Goal: Task Accomplishment & Management: Manage account settings

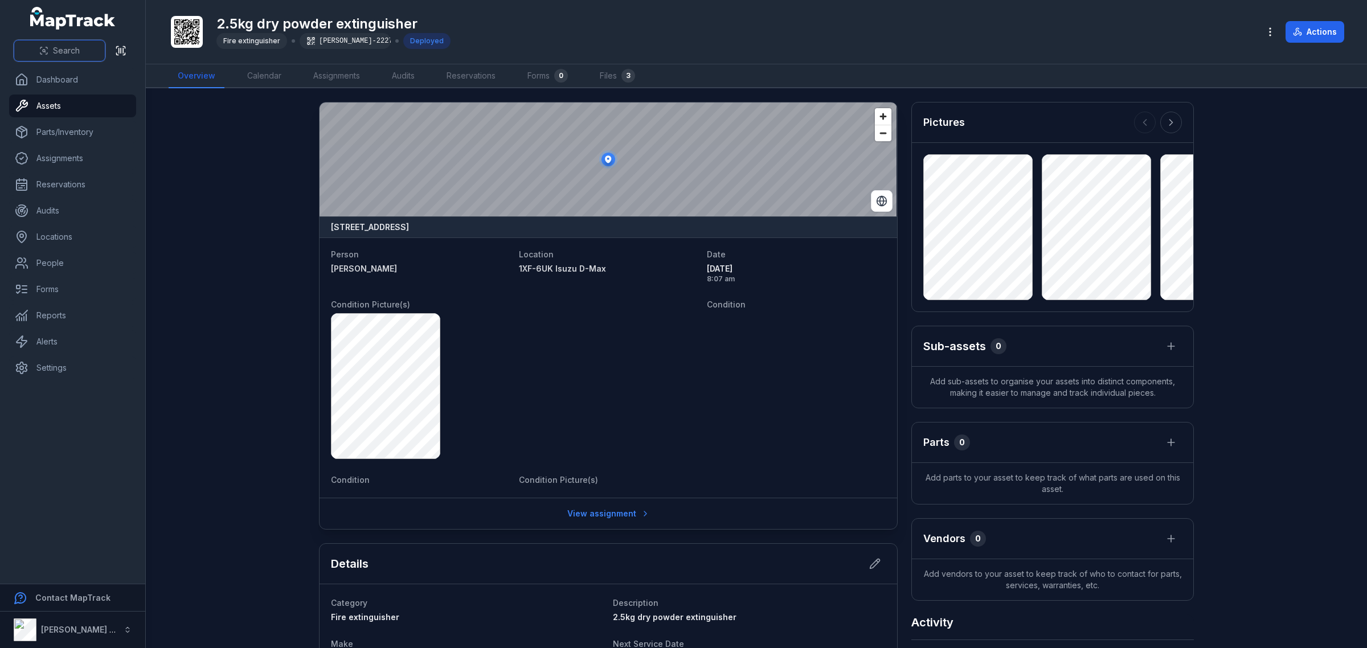
click at [73, 43] on button "Search" at bounding box center [60, 51] width 92 height 22
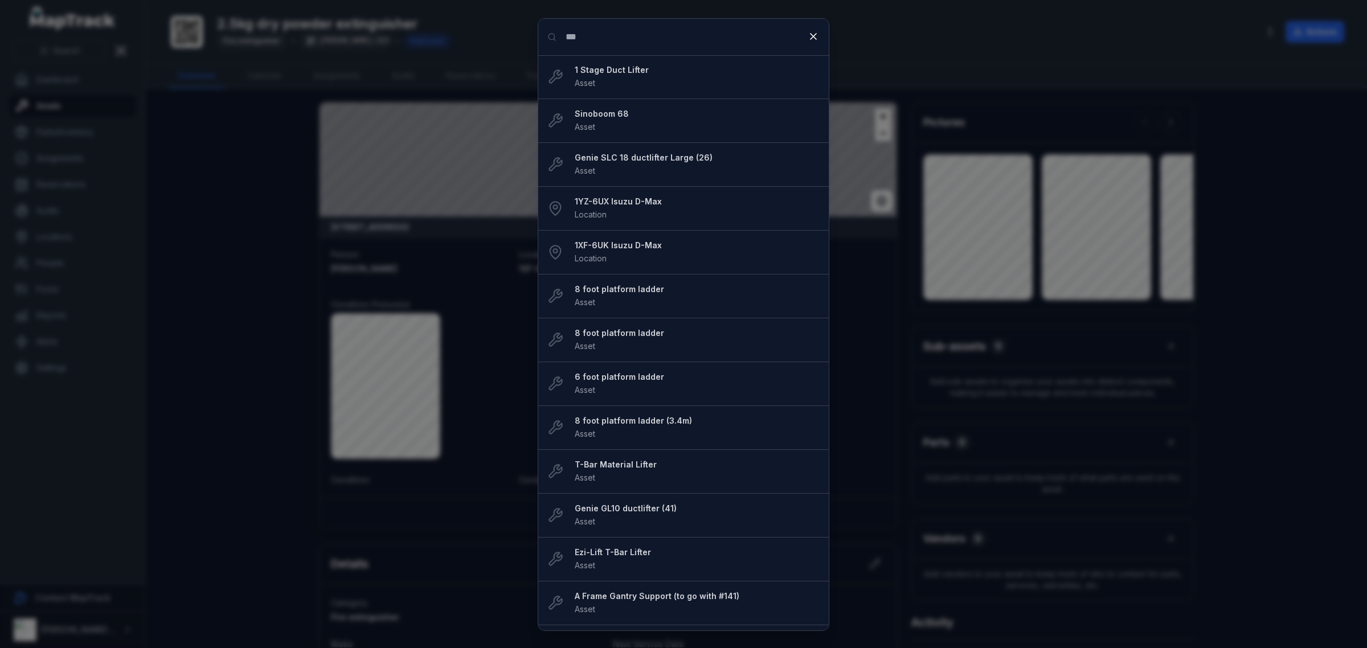
type input "***"
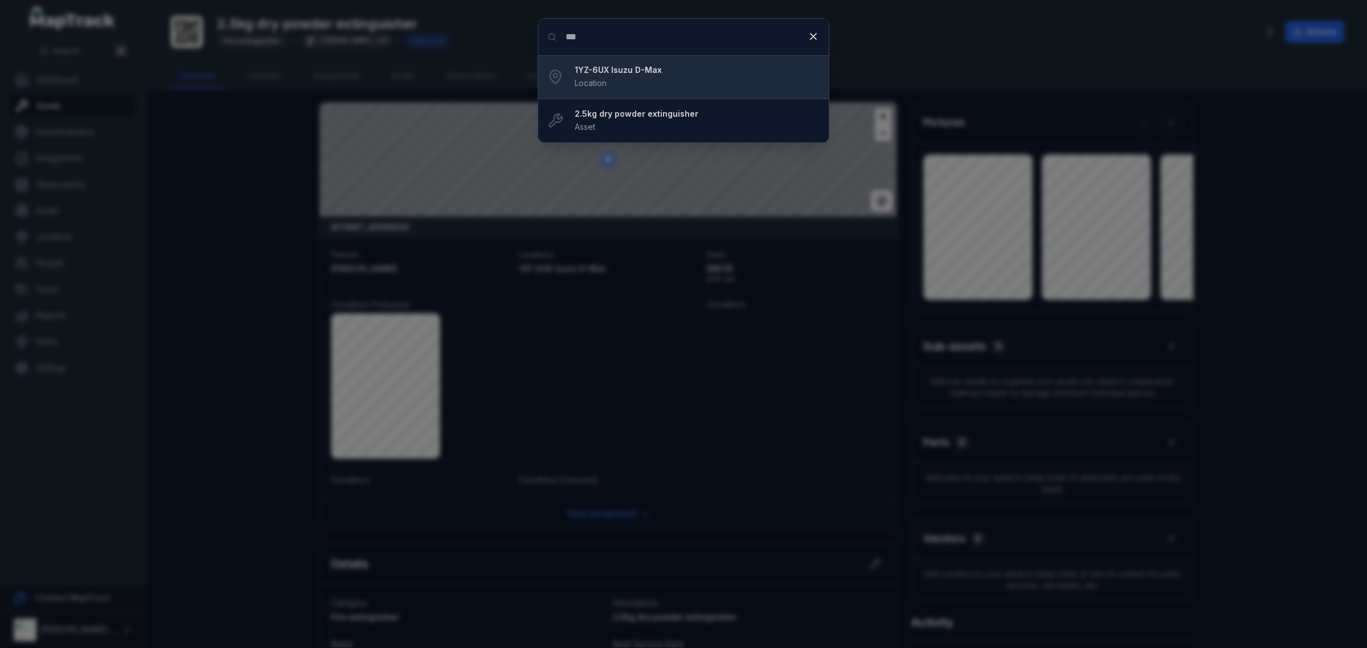
click at [628, 79] on div "1YZ-6UX Isuzu D-Max Location" at bounding box center [697, 76] width 245 height 25
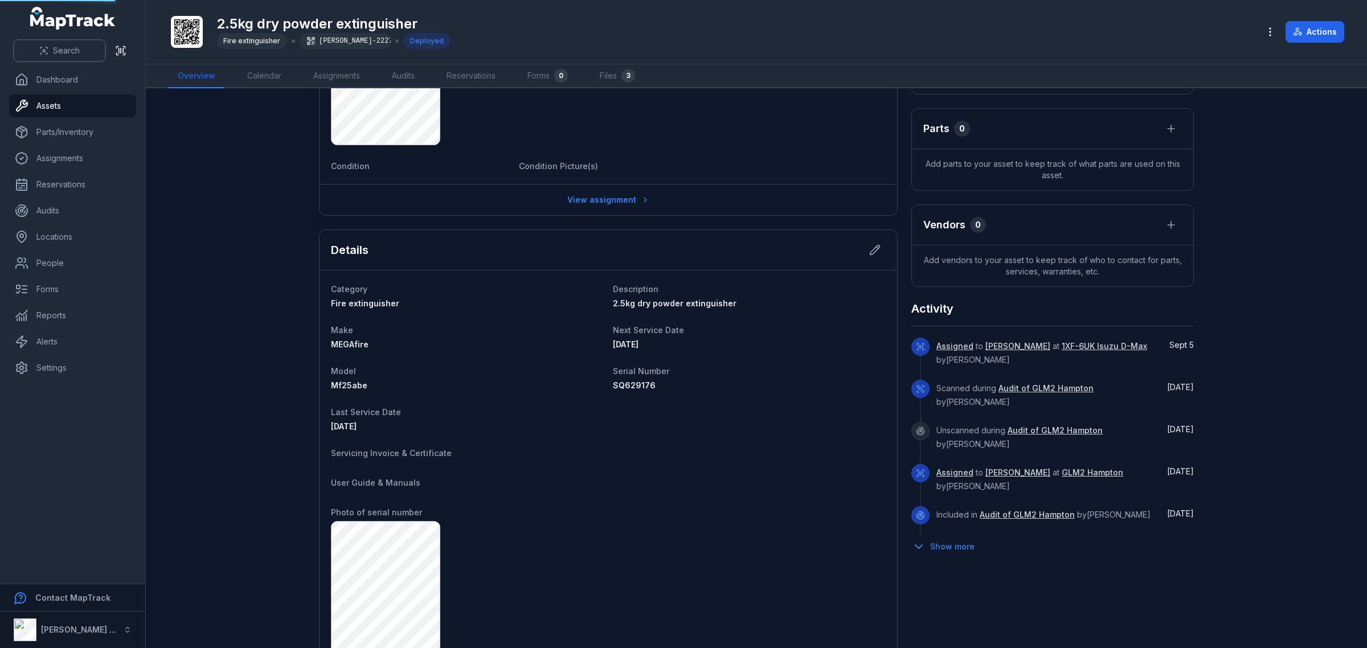
scroll to position [356, 0]
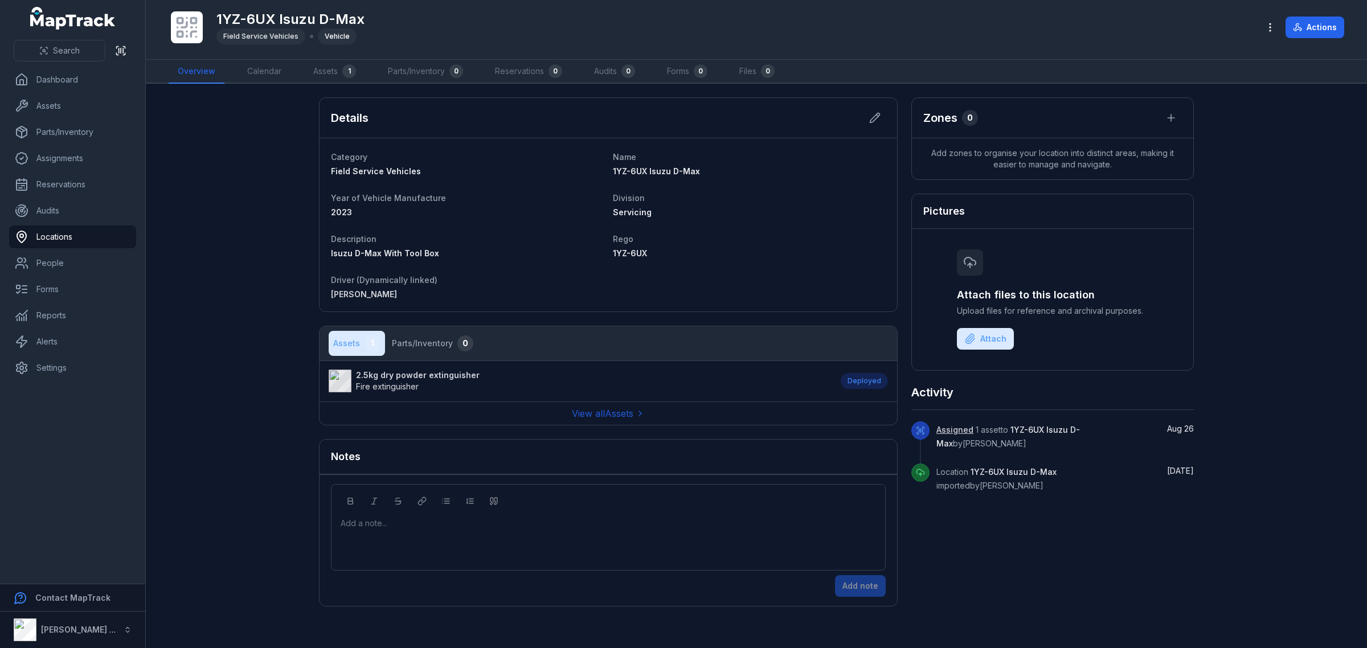
click at [166, 474] on main "Details Category Field Service Vehicles Name 1YZ-6UX Isuzu D-Max Year of Vehicl…" at bounding box center [756, 366] width 1221 height 564
click at [402, 371] on strong "2.5kg dry powder extinguisher" at bounding box center [418, 375] width 124 height 11
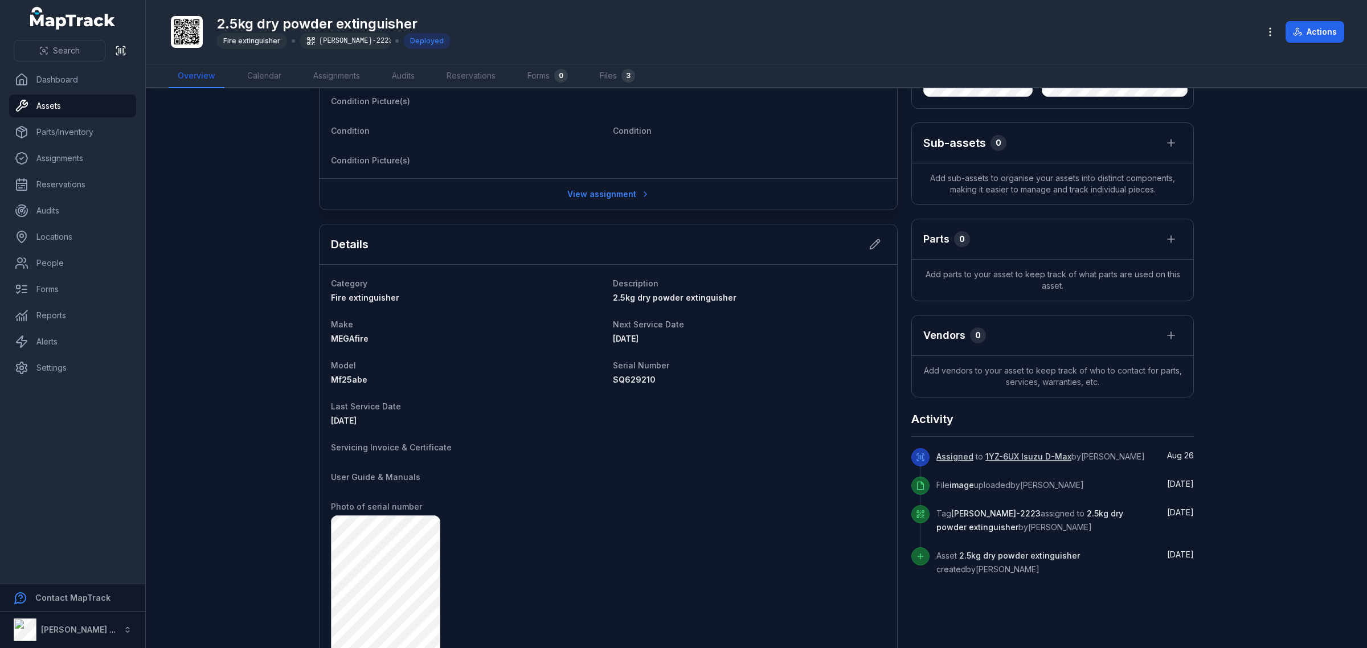
scroll to position [202, 0]
click at [877, 239] on button at bounding box center [875, 246] width 22 height 22
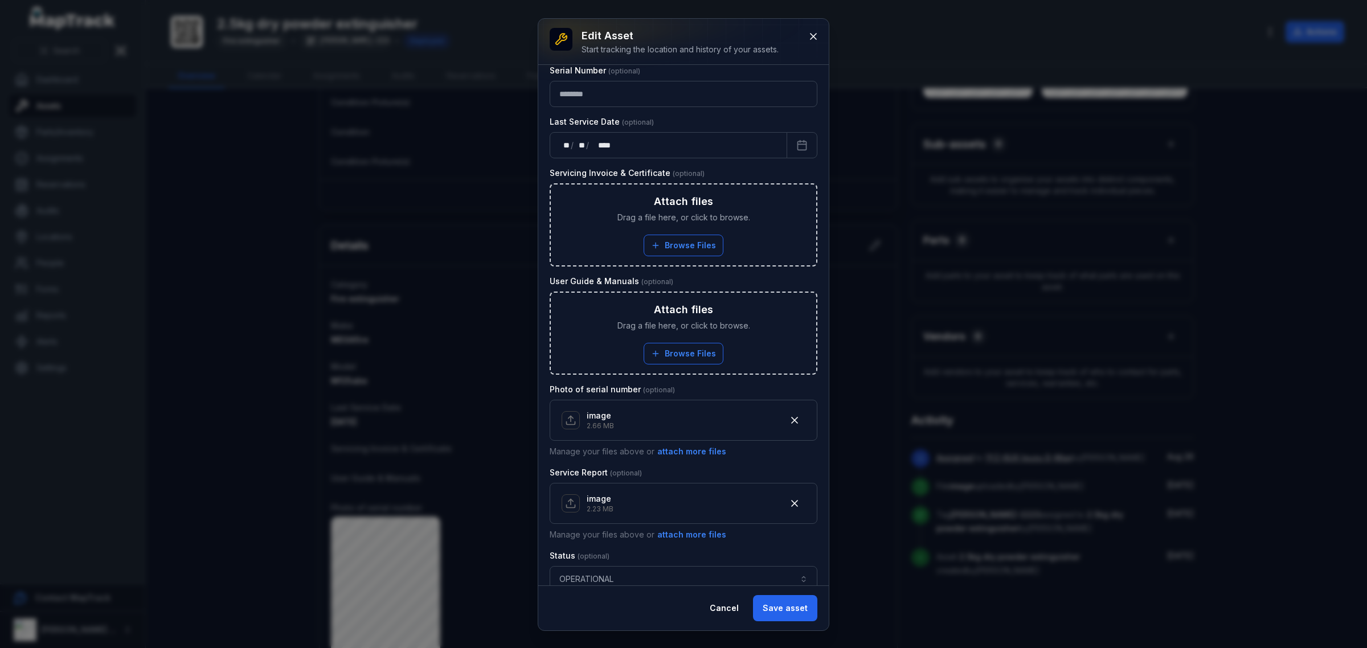
scroll to position [498, 0]
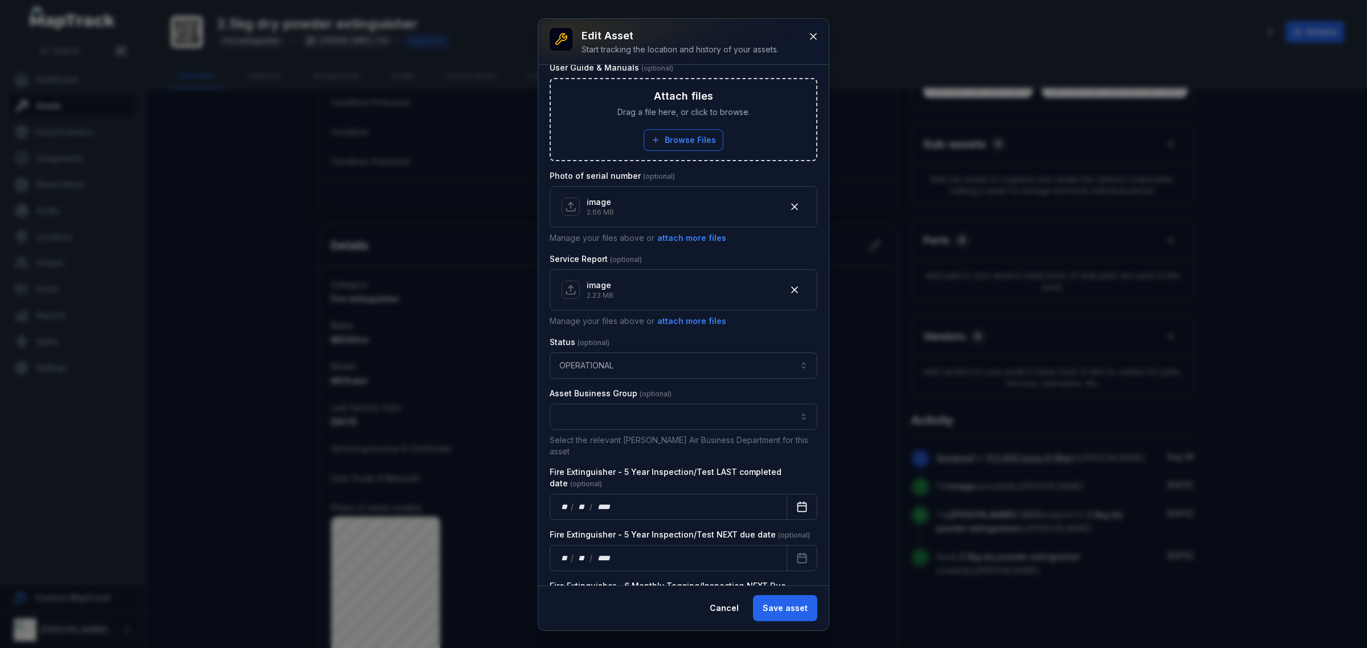
click at [792, 494] on button "Calendar" at bounding box center [801, 507] width 31 height 26
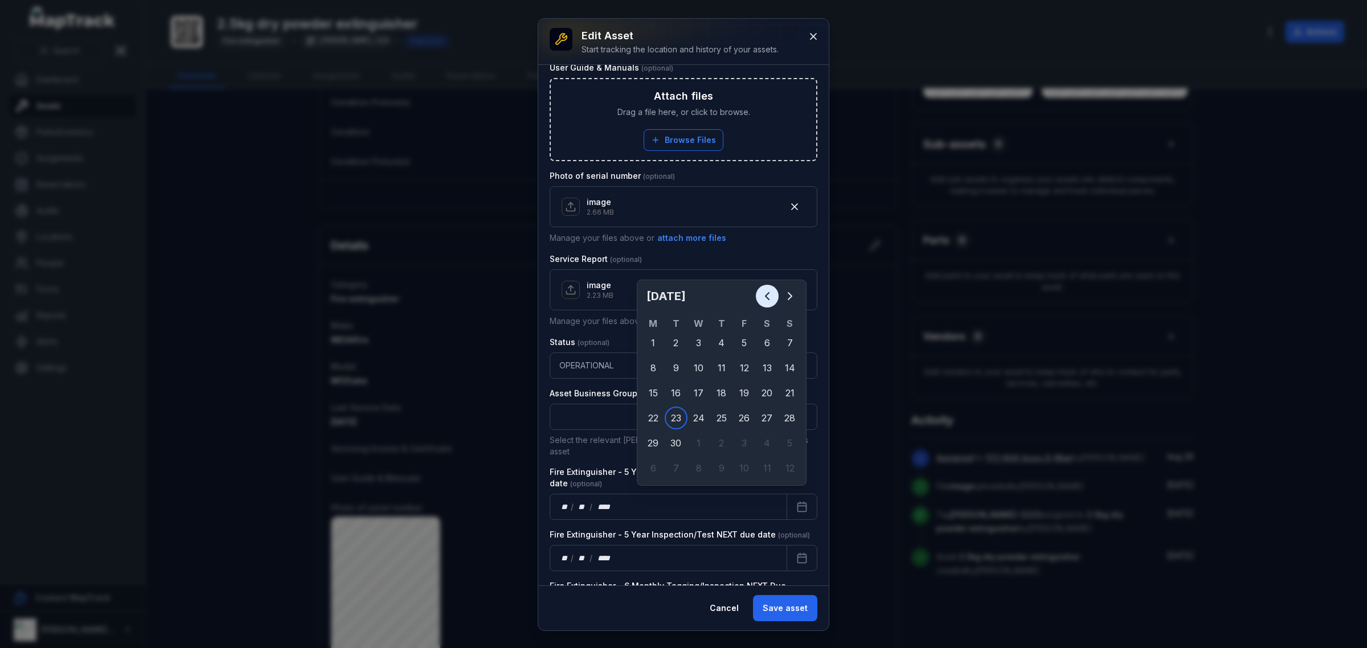
click at [768, 292] on icon "Previous" at bounding box center [767, 296] width 14 height 14
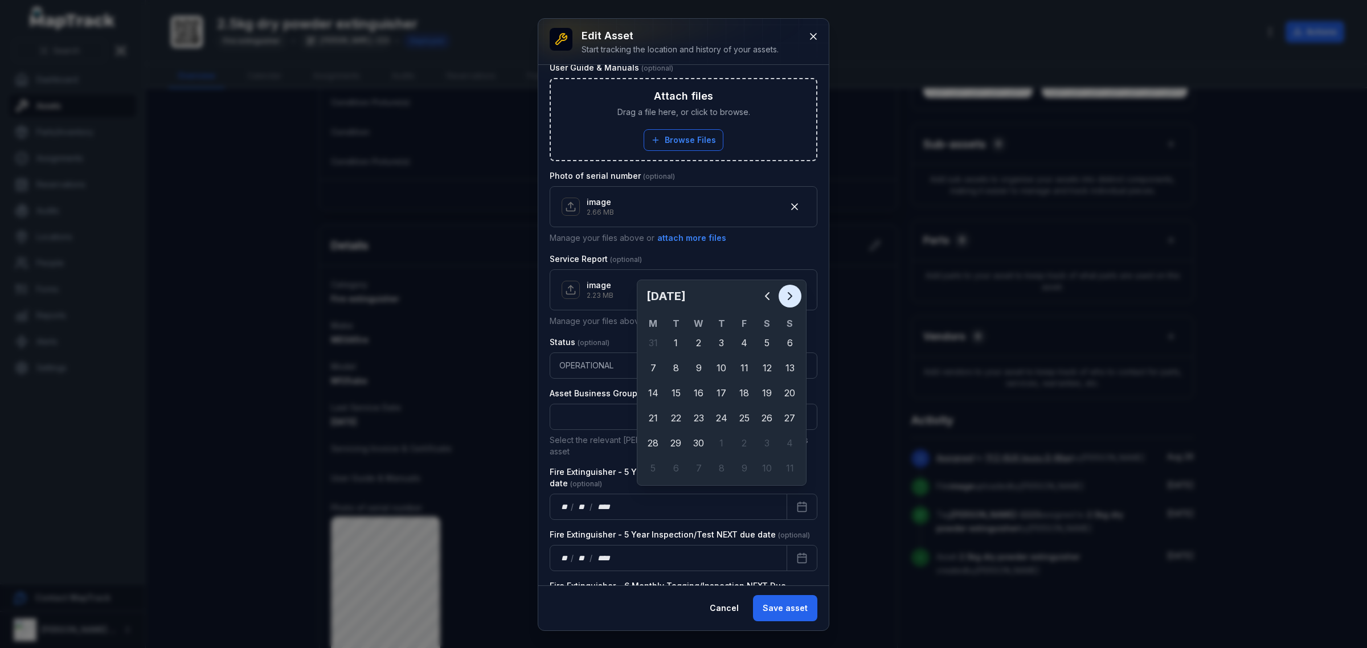
click at [792, 295] on icon "Next" at bounding box center [790, 296] width 14 height 14
click at [769, 298] on icon "Previous" at bounding box center [767, 296] width 14 height 14
click at [766, 289] on icon "Previous" at bounding box center [767, 296] width 14 height 14
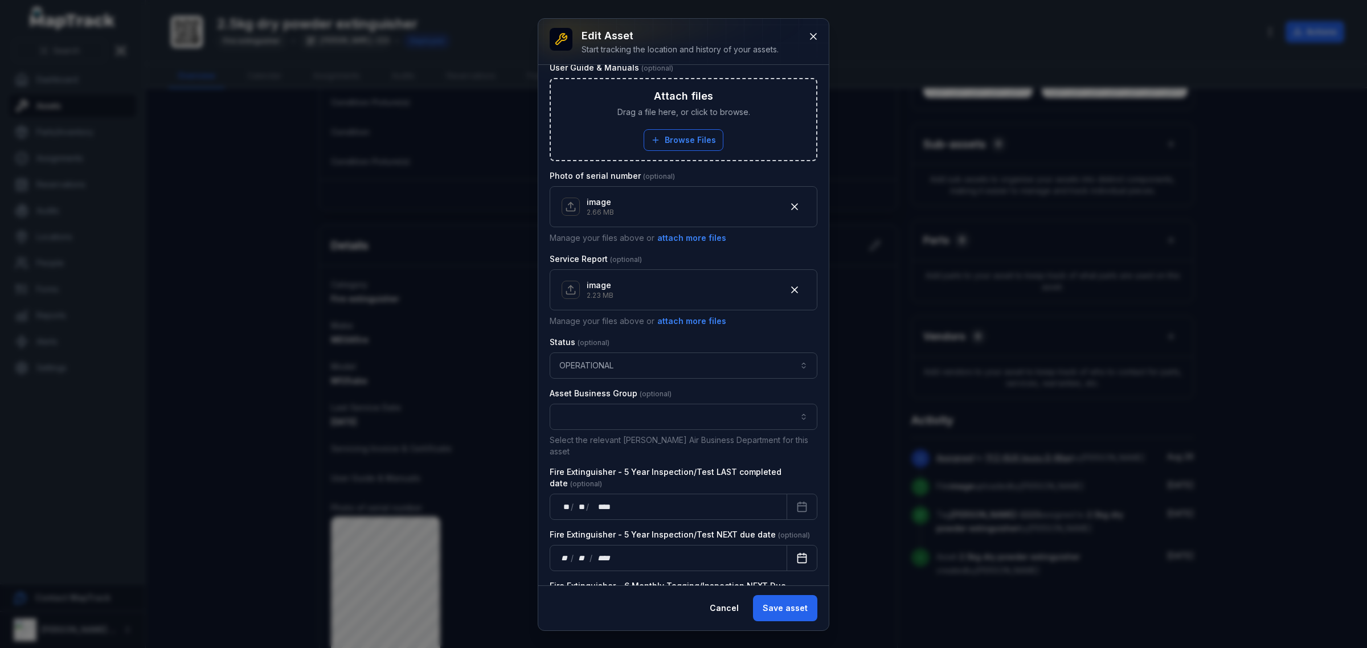
click at [800, 554] on icon "Calendar" at bounding box center [800, 555] width 0 height 2
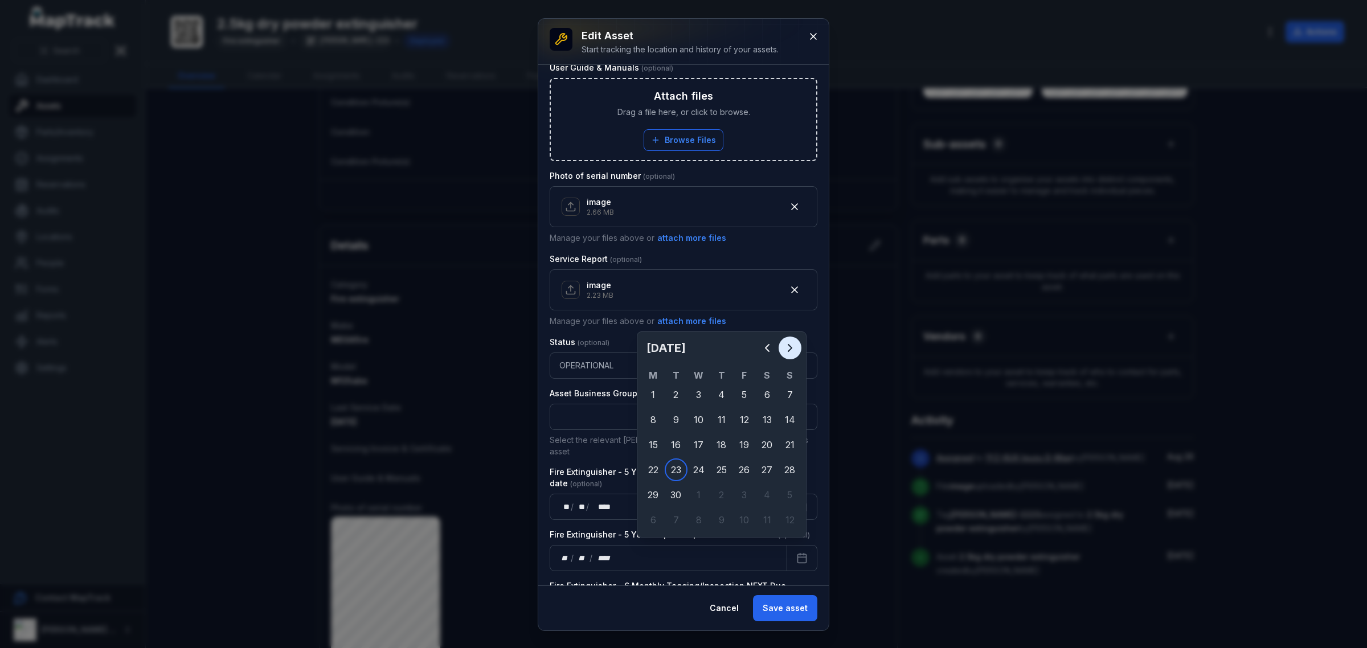
click at [786, 347] on icon "Next" at bounding box center [790, 348] width 14 height 14
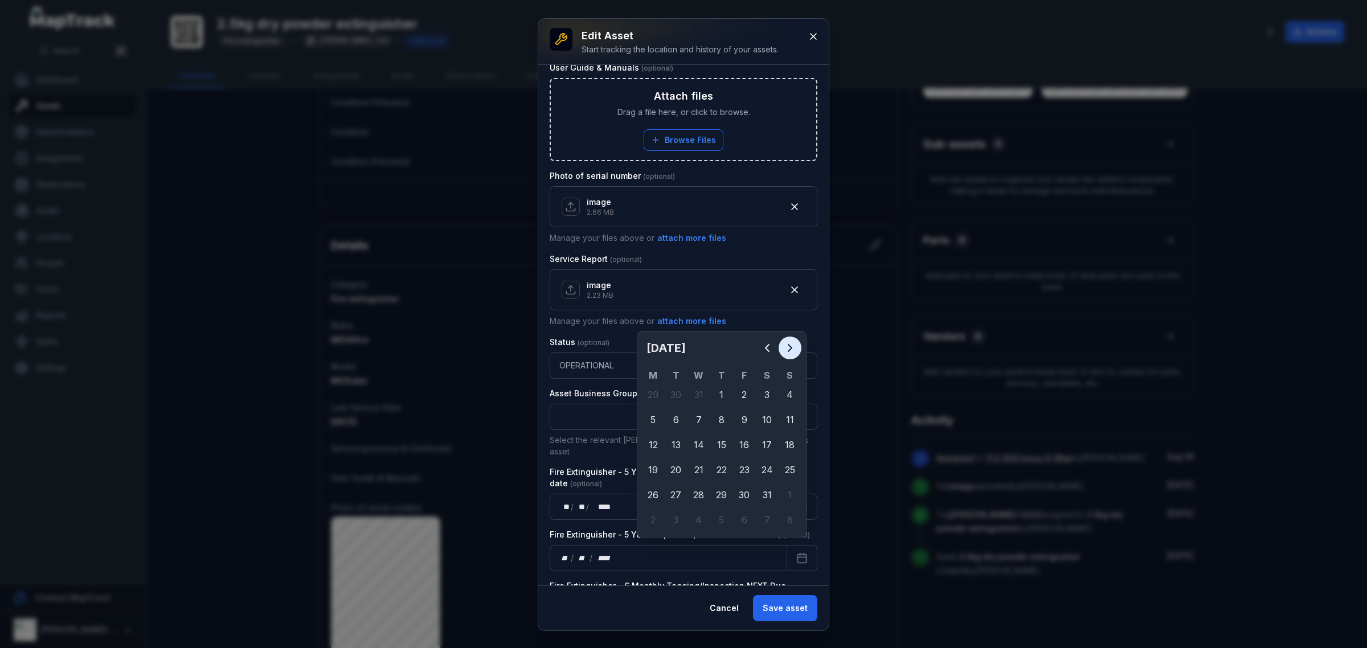
click at [786, 347] on icon "Next" at bounding box center [790, 348] width 14 height 14
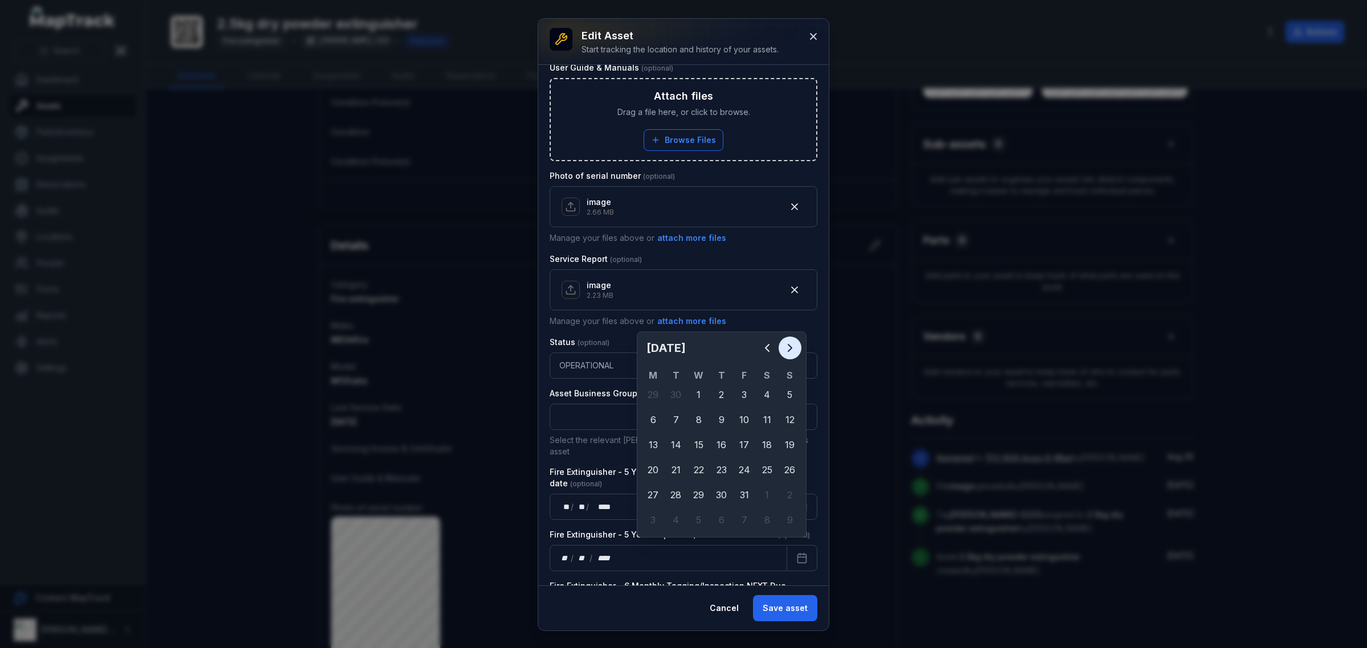
click at [786, 347] on icon "Next" at bounding box center [790, 348] width 14 height 14
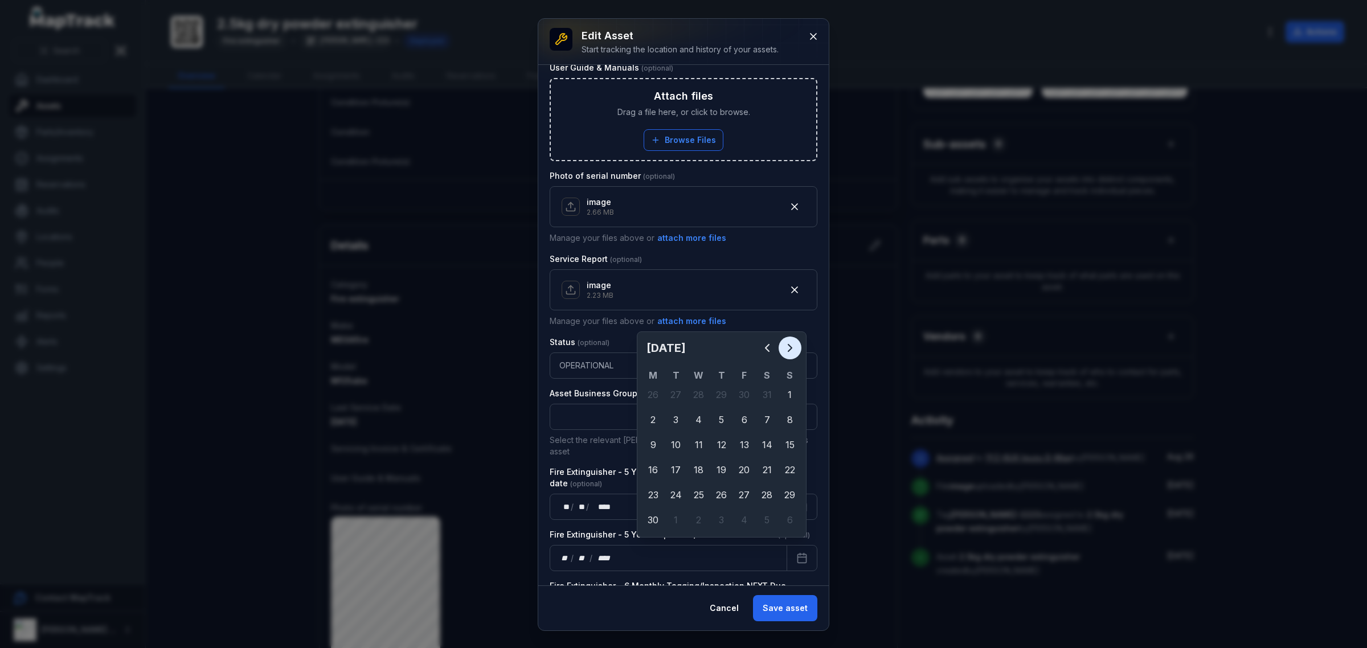
click at [786, 347] on icon "Next" at bounding box center [790, 348] width 14 height 14
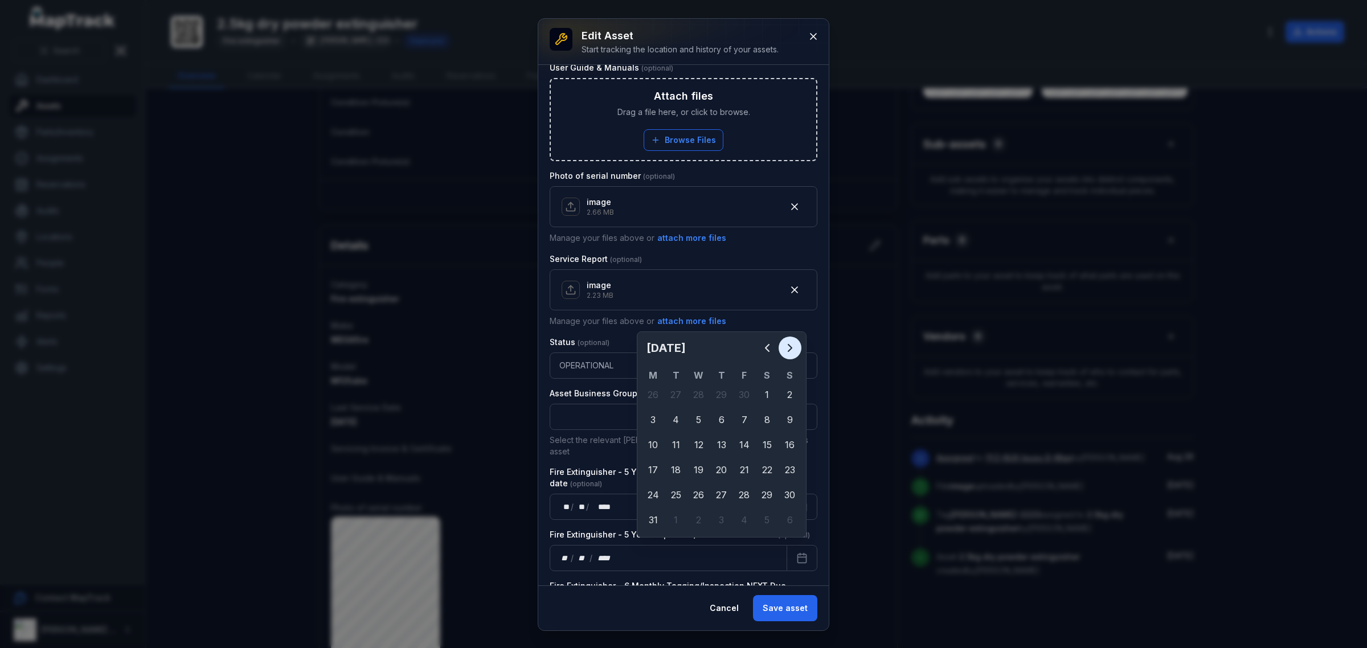
click at [786, 347] on icon "Next" at bounding box center [790, 348] width 14 height 14
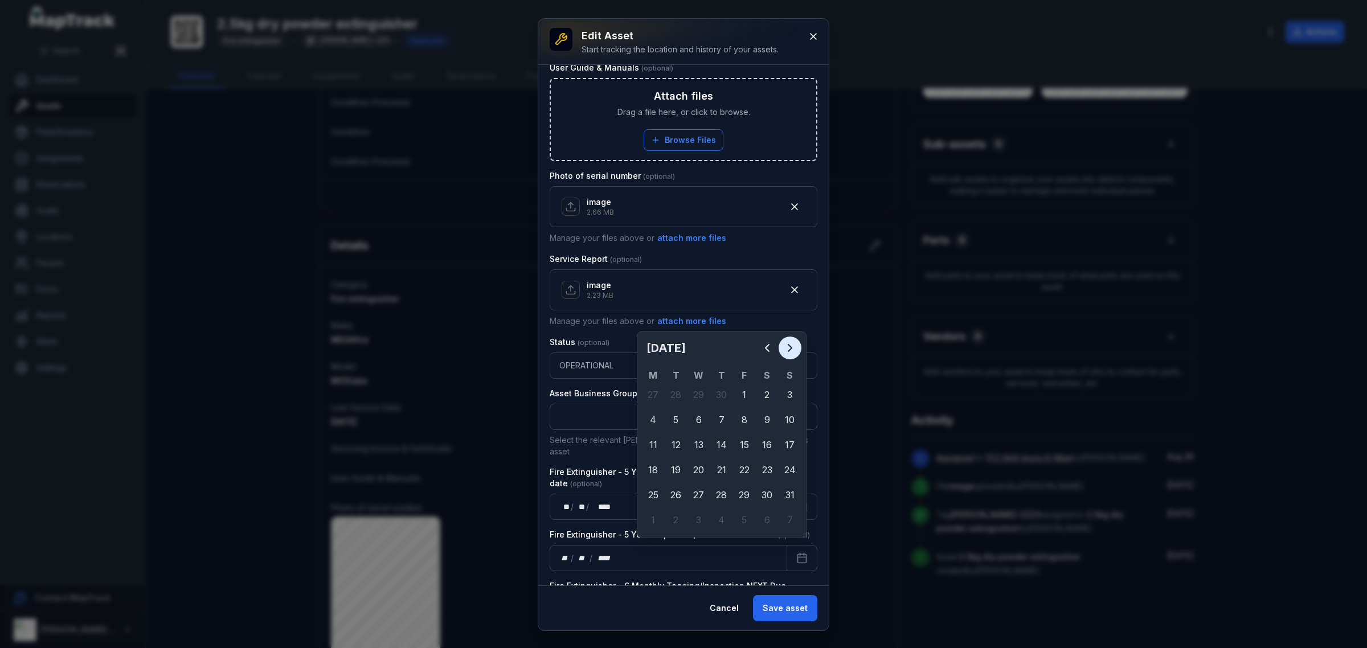
click at [786, 347] on icon "Next" at bounding box center [790, 348] width 14 height 14
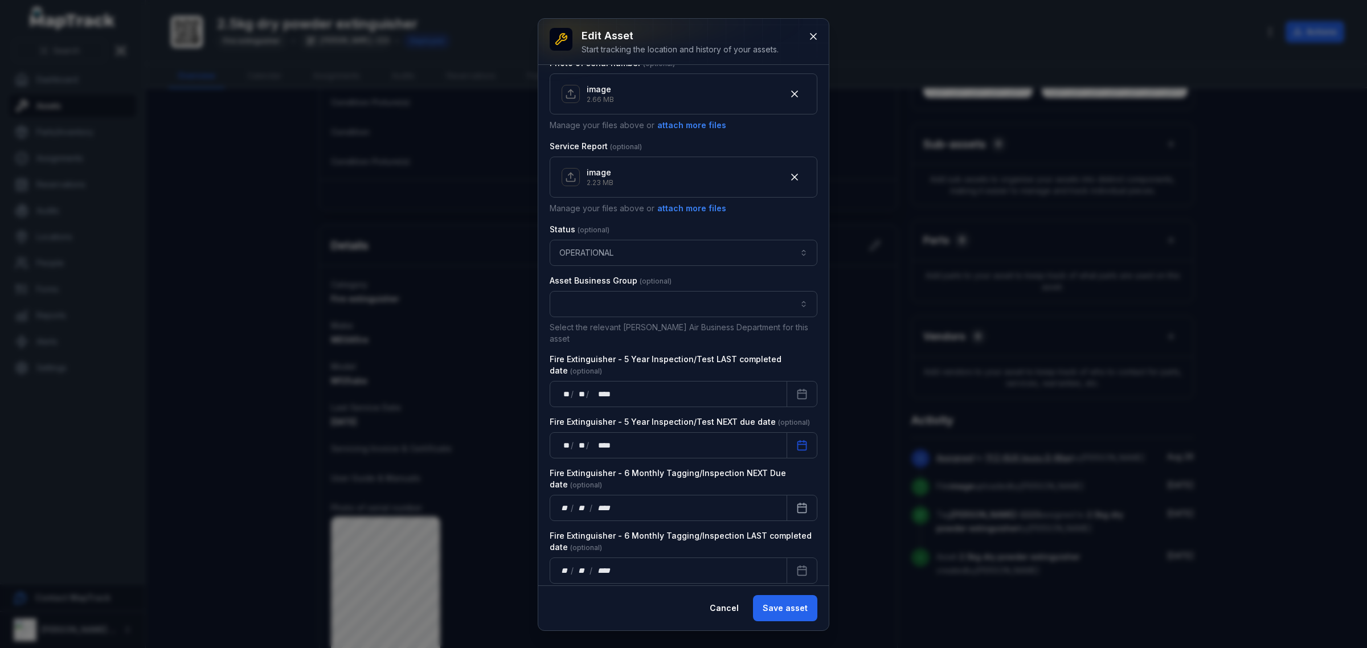
scroll to position [613, 0]
click at [798, 502] on rect "Calendar" at bounding box center [802, 506] width 9 height 9
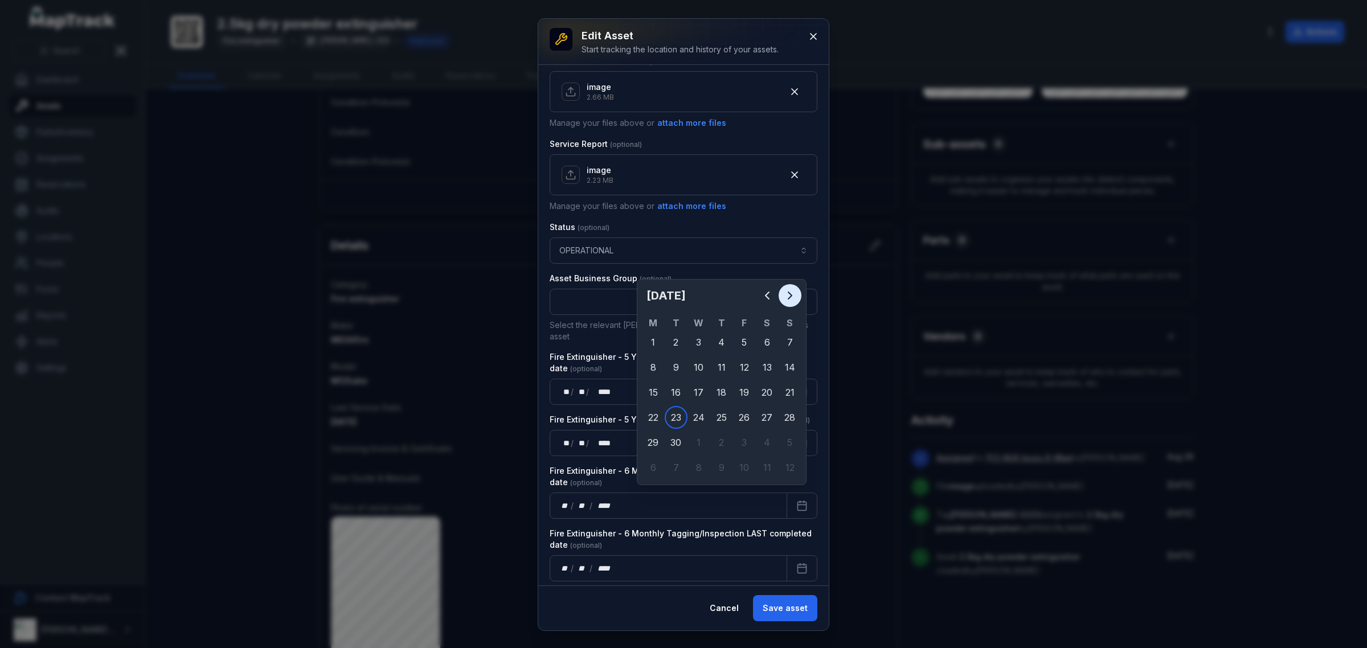
click at [786, 297] on icon "Next" at bounding box center [790, 296] width 14 height 14
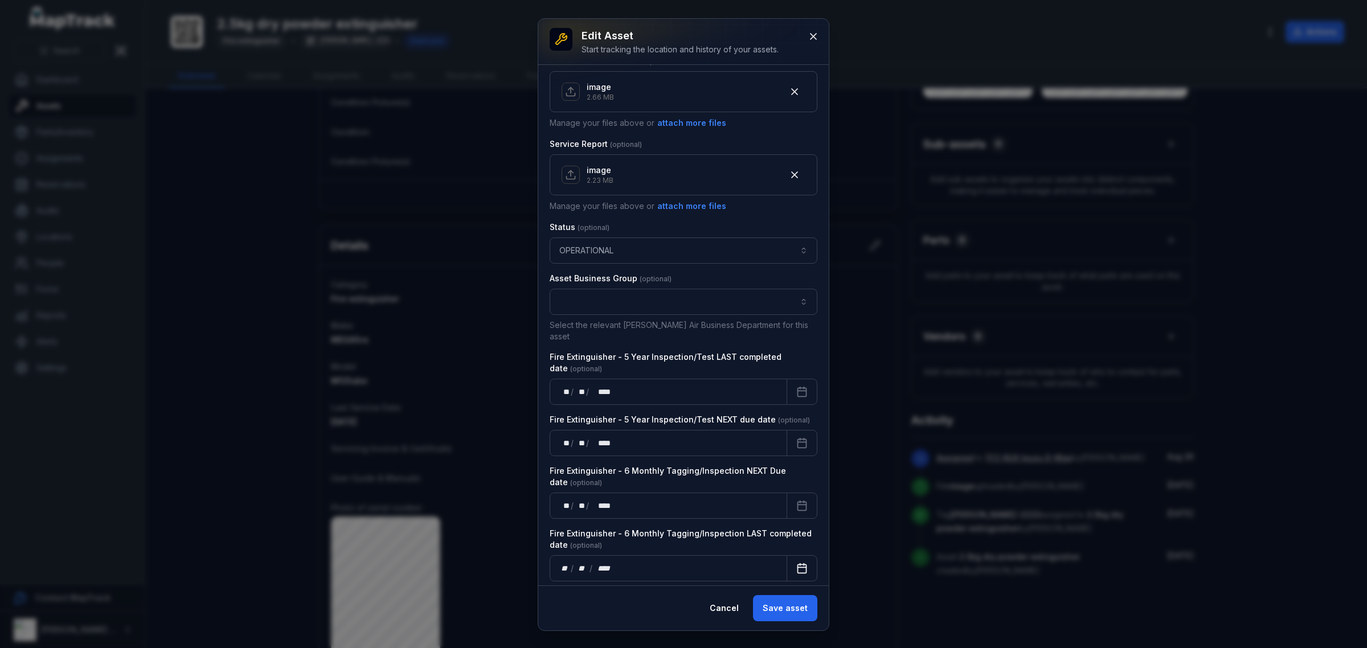
click at [786, 555] on button "Calendar" at bounding box center [801, 568] width 31 height 26
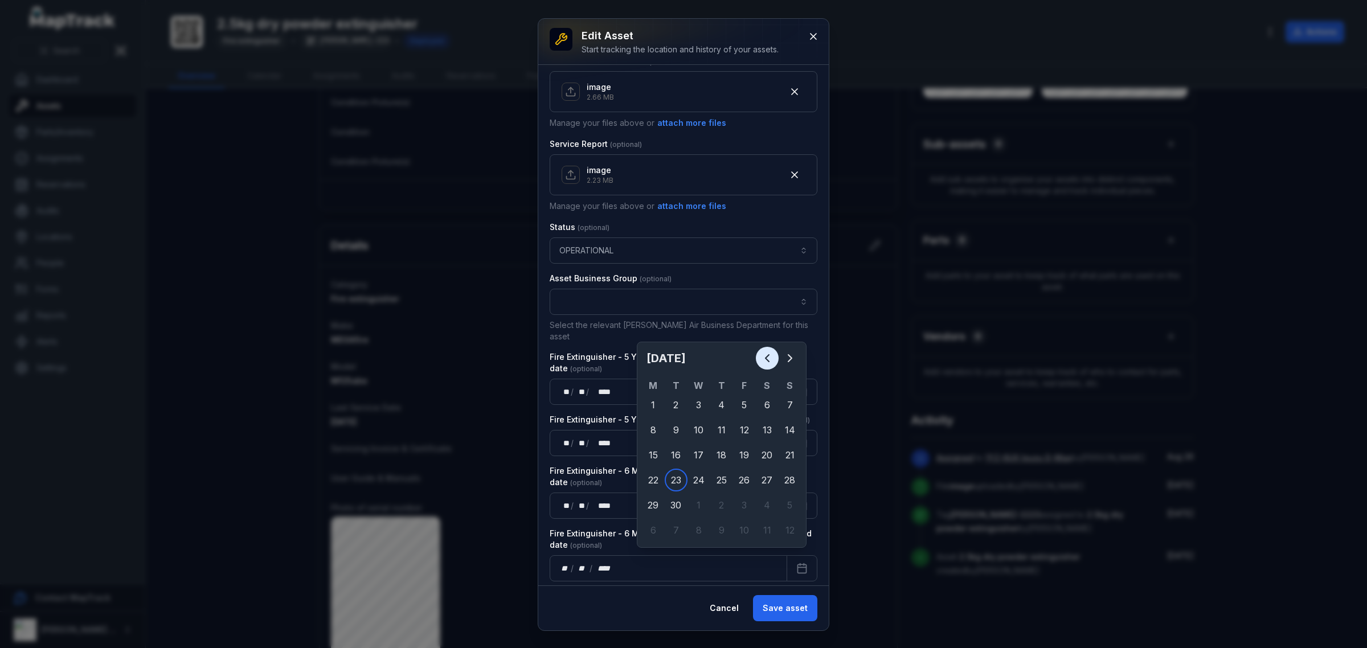
click at [761, 360] on icon "Previous" at bounding box center [767, 358] width 14 height 14
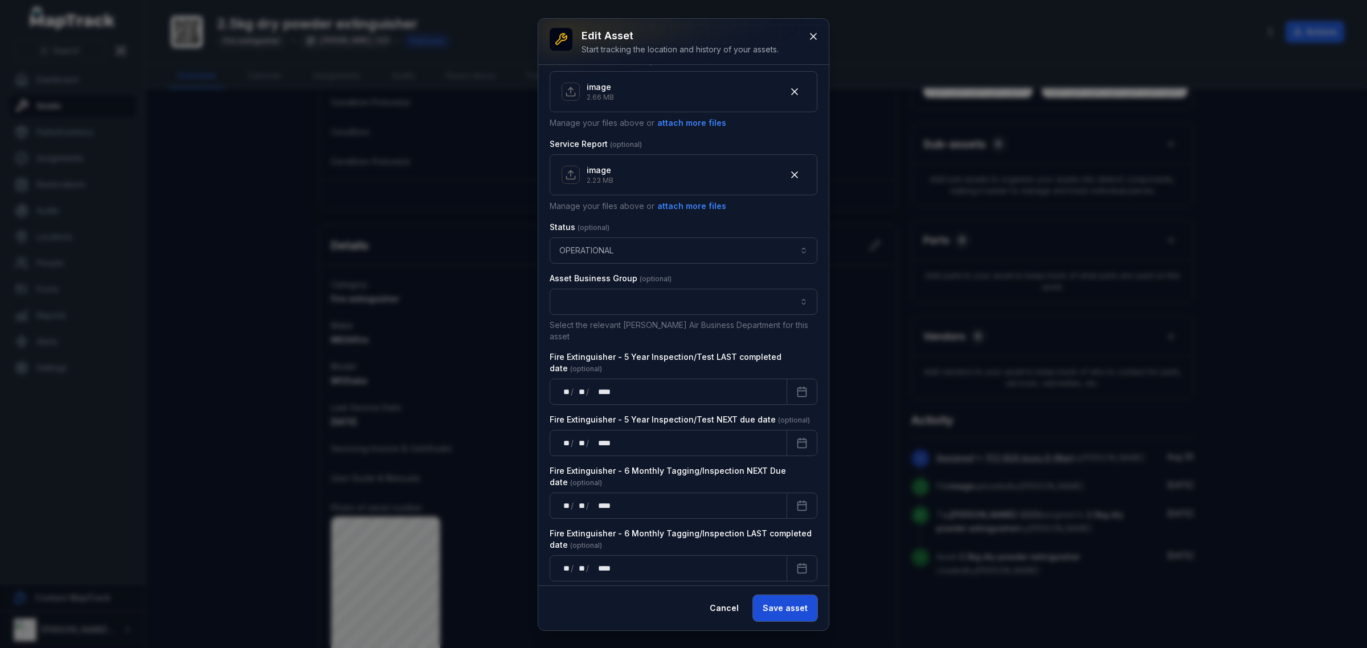
click at [792, 606] on button "Save asset" at bounding box center [785, 608] width 64 height 26
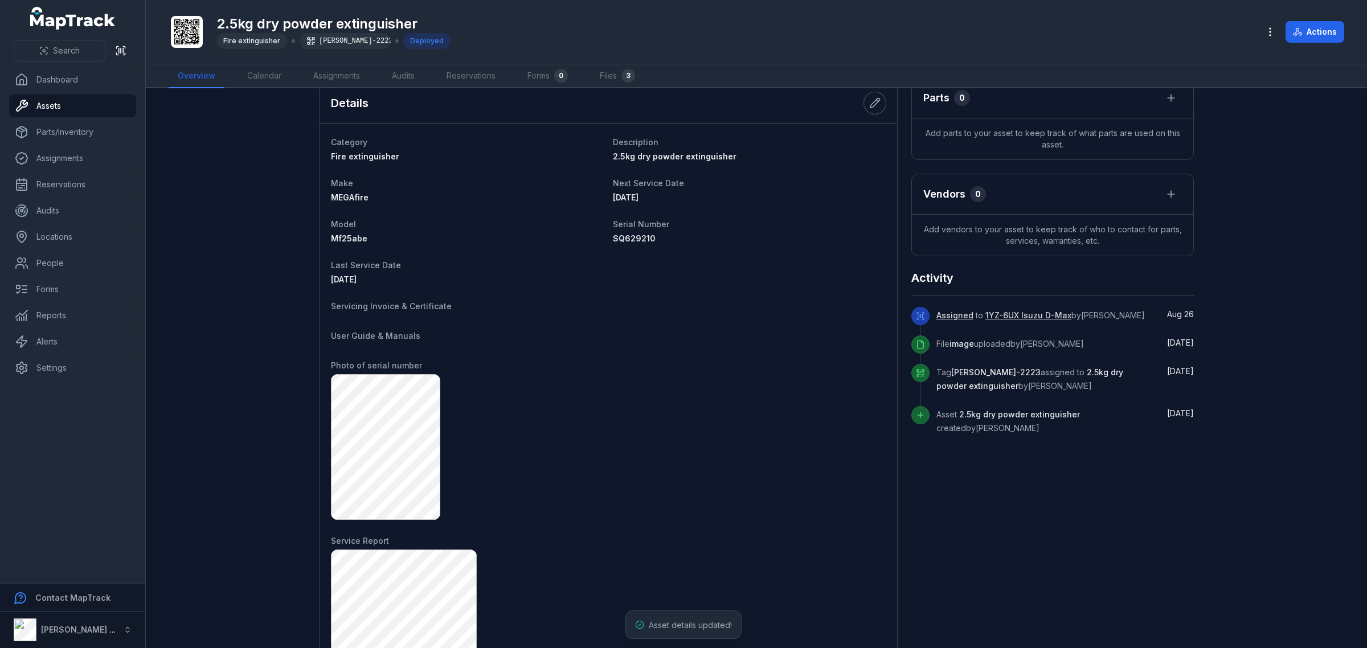
scroll to position [374, 0]
